Goal: Task Accomplishment & Management: Complete application form

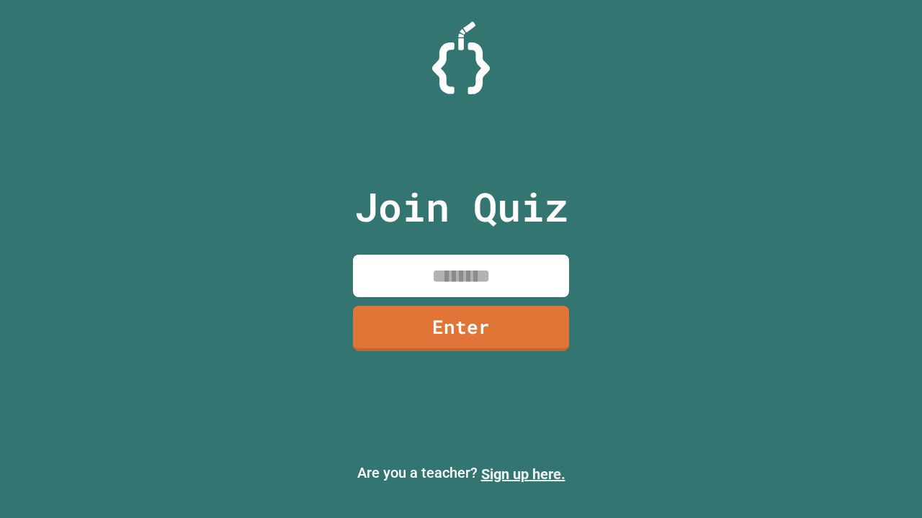
click at [523, 474] on link "Sign up here." at bounding box center [523, 474] width 84 height 17
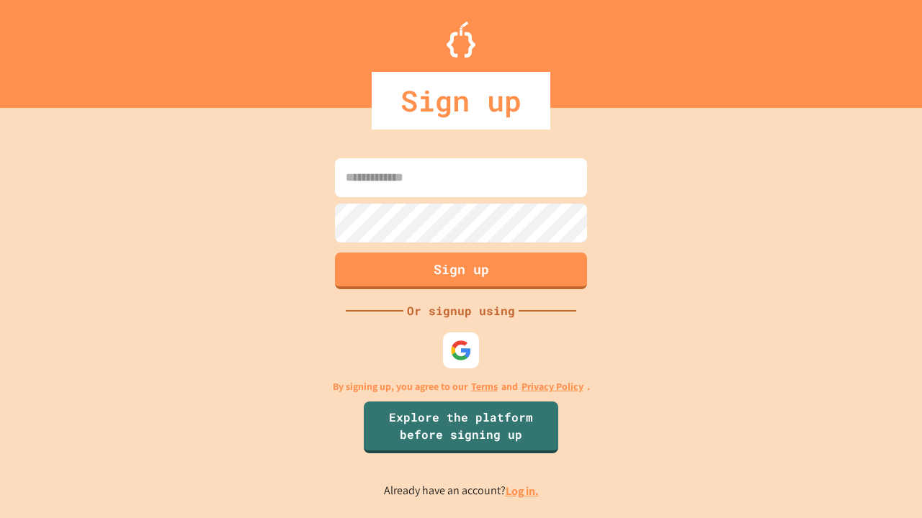
click at [523, 491] on link "Log in." at bounding box center [521, 491] width 33 height 15
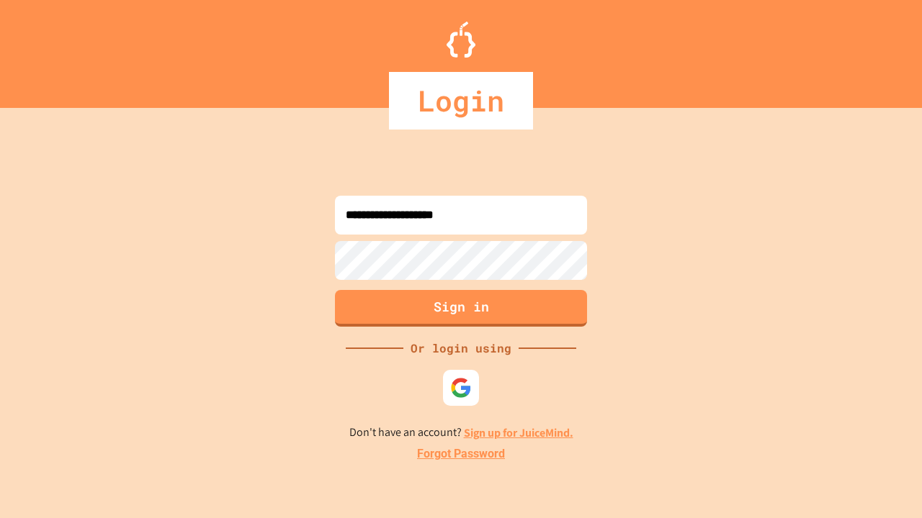
type input "**********"
